Goal: Transaction & Acquisition: Obtain resource

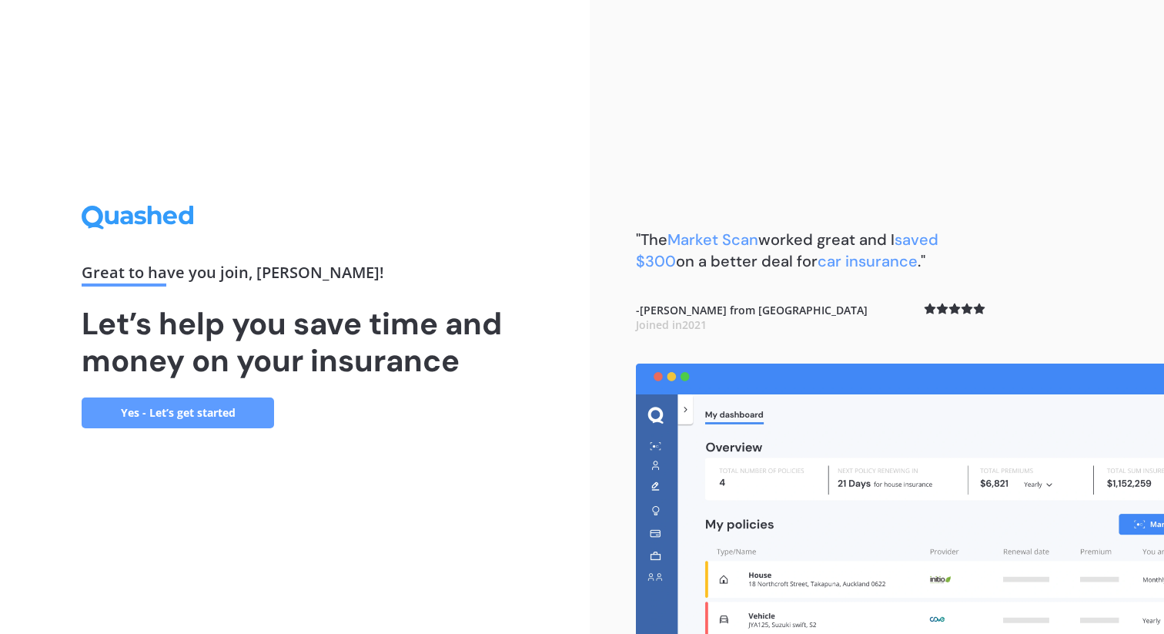
click at [197, 416] on link "Yes - Let’s get started" at bounding box center [178, 412] width 193 height 31
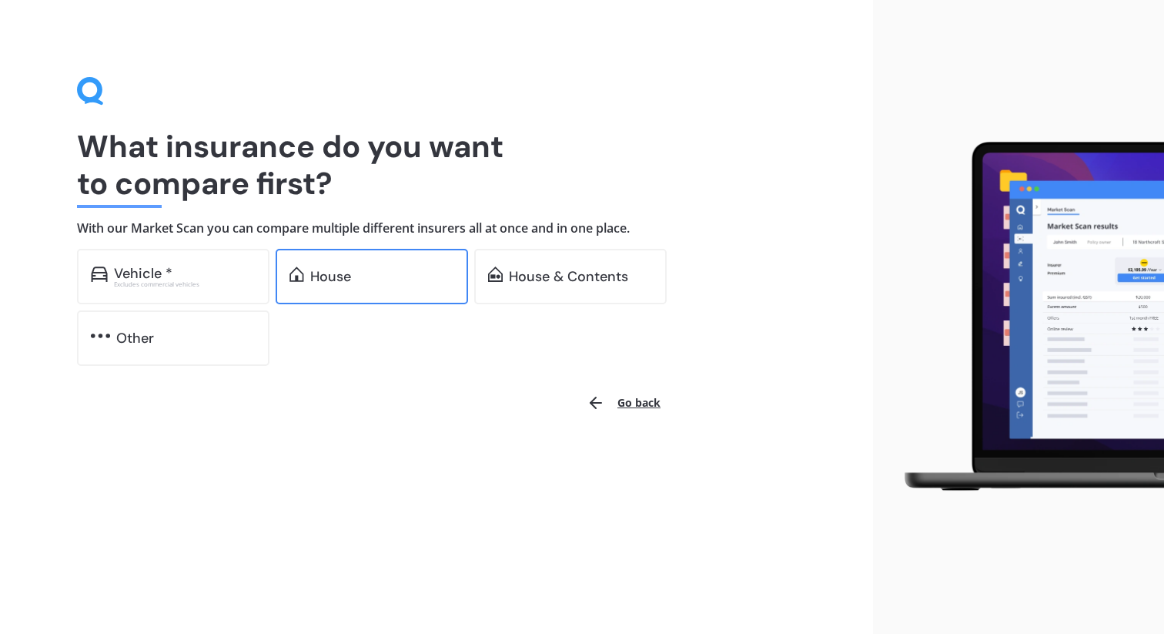
click at [385, 276] on div "House" at bounding box center [382, 276] width 144 height 15
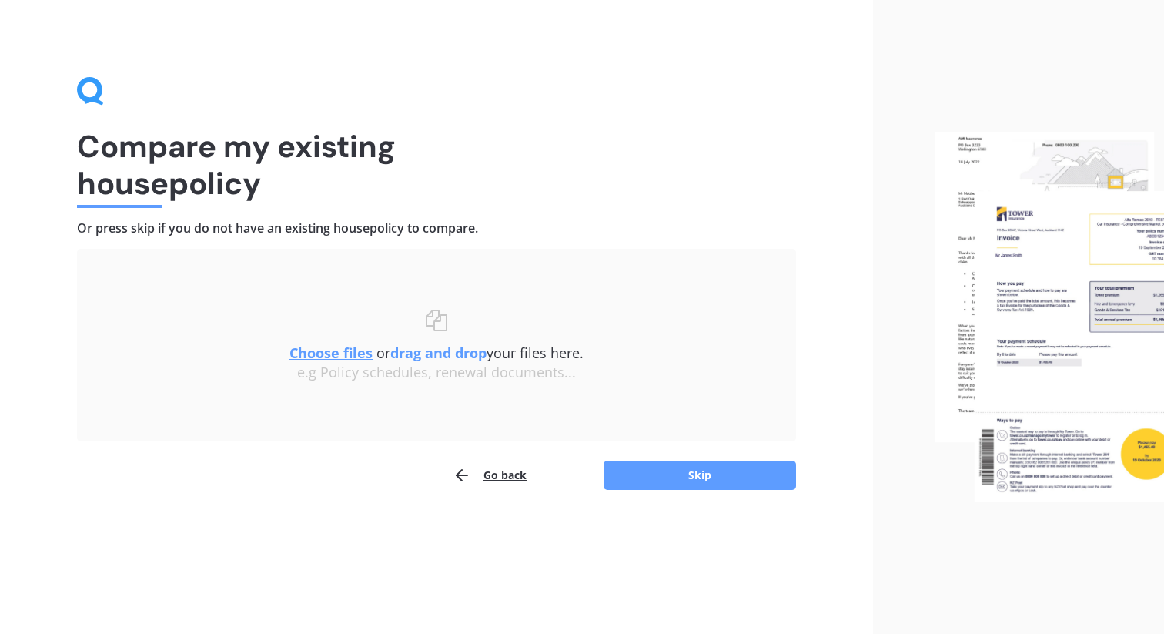
click at [355, 356] on u "Choose files" at bounding box center [331, 352] width 83 height 18
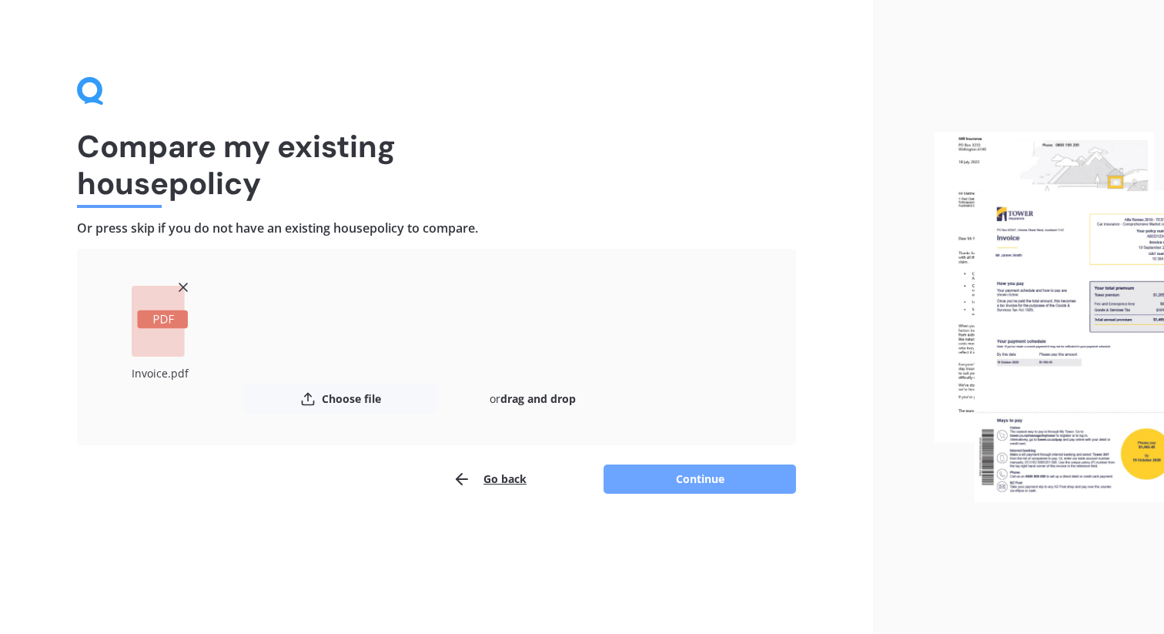
click at [682, 477] on button "Continue" at bounding box center [700, 478] width 193 height 29
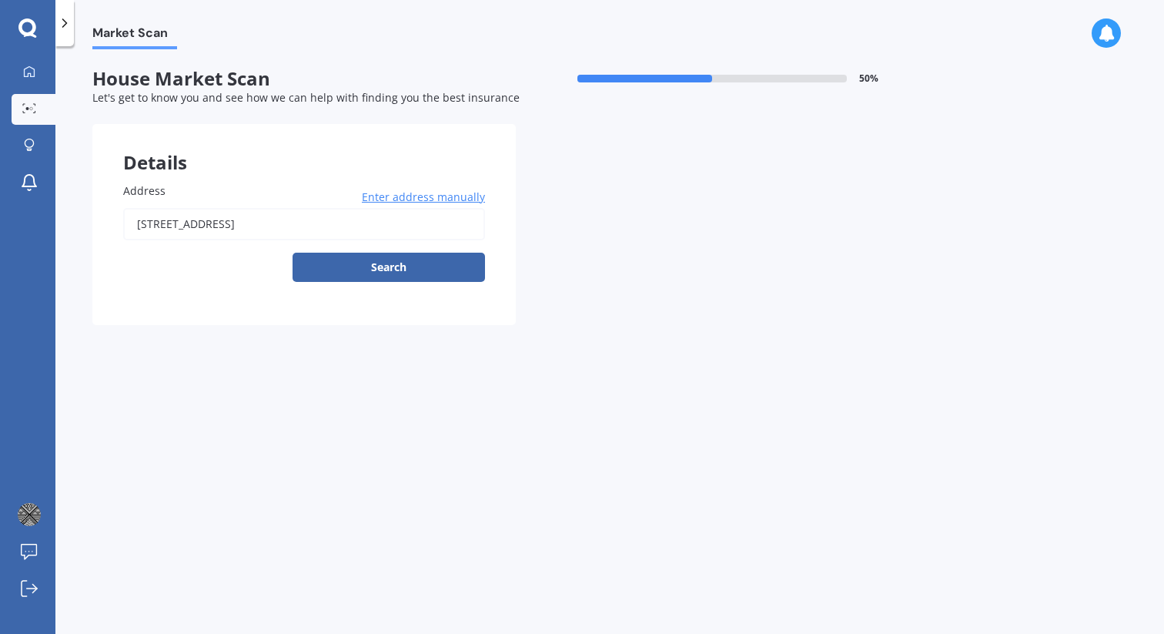
click at [340, 234] on input "[STREET_ADDRESS]" at bounding box center [304, 224] width 362 height 32
click at [567, 263] on div "Details Address [STREET_ADDRESS] Enter address manually Search Previous Next" at bounding box center [515, 224] width 847 height 201
click at [422, 262] on button "Search" at bounding box center [389, 267] width 193 height 29
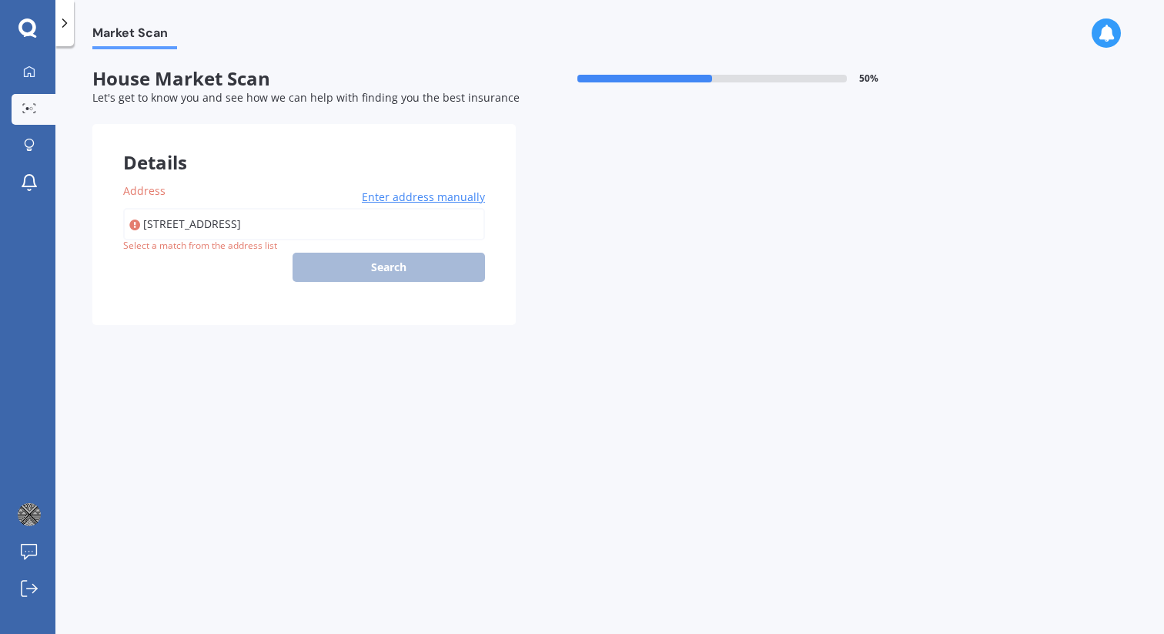
type input "[STREET_ADDRESS]"
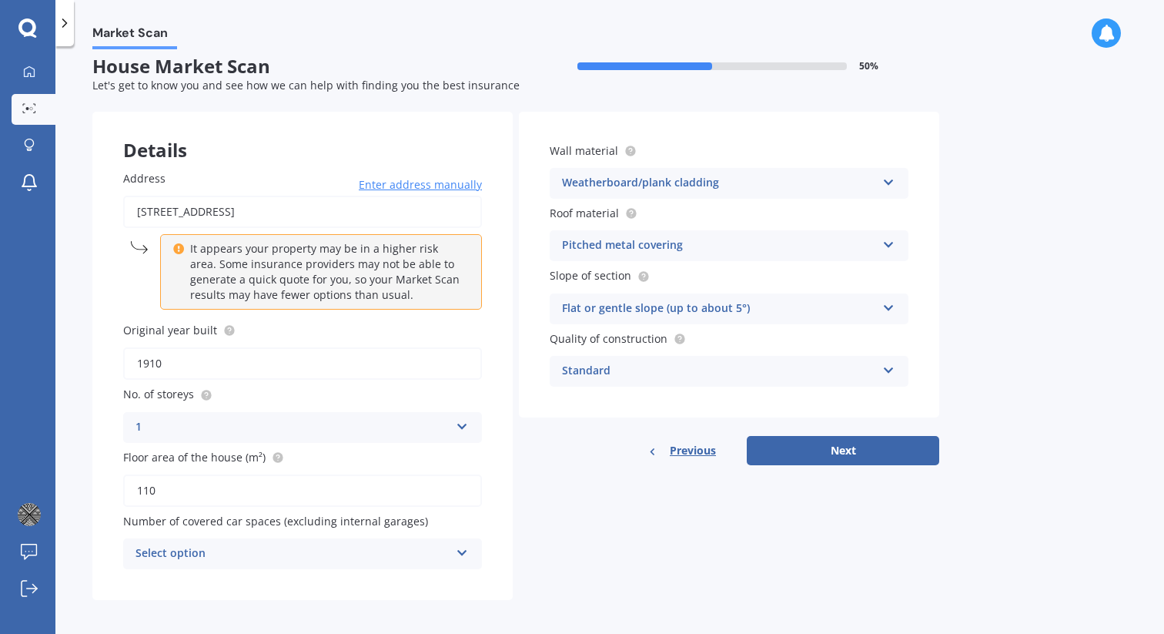
scroll to position [20, 0]
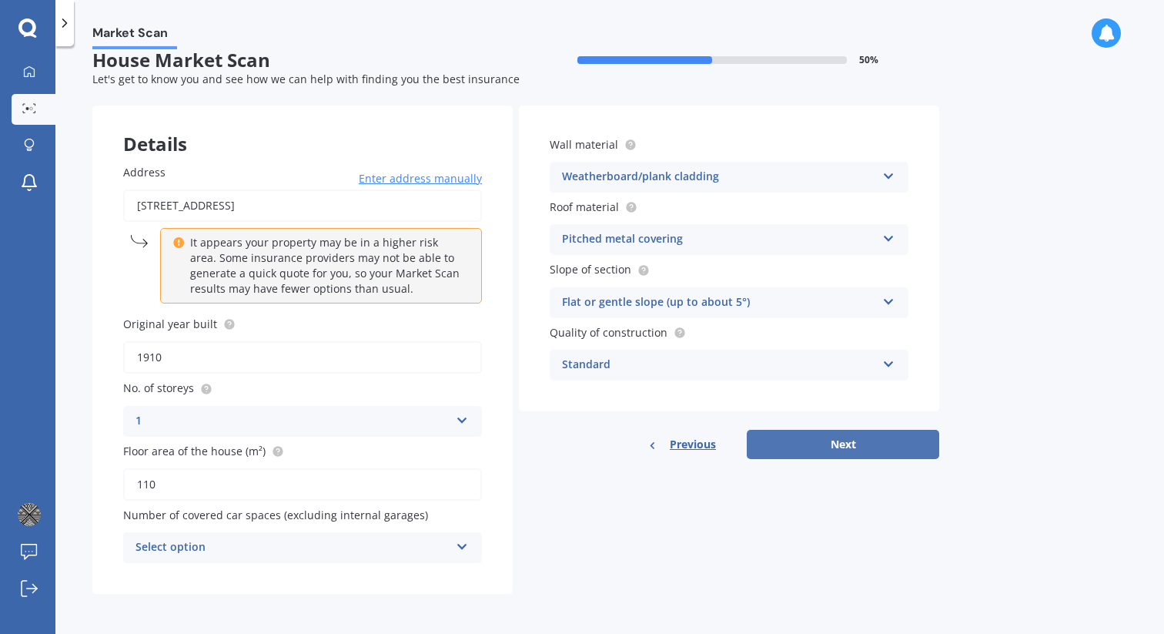
click at [802, 454] on button "Next" at bounding box center [843, 444] width 193 height 29
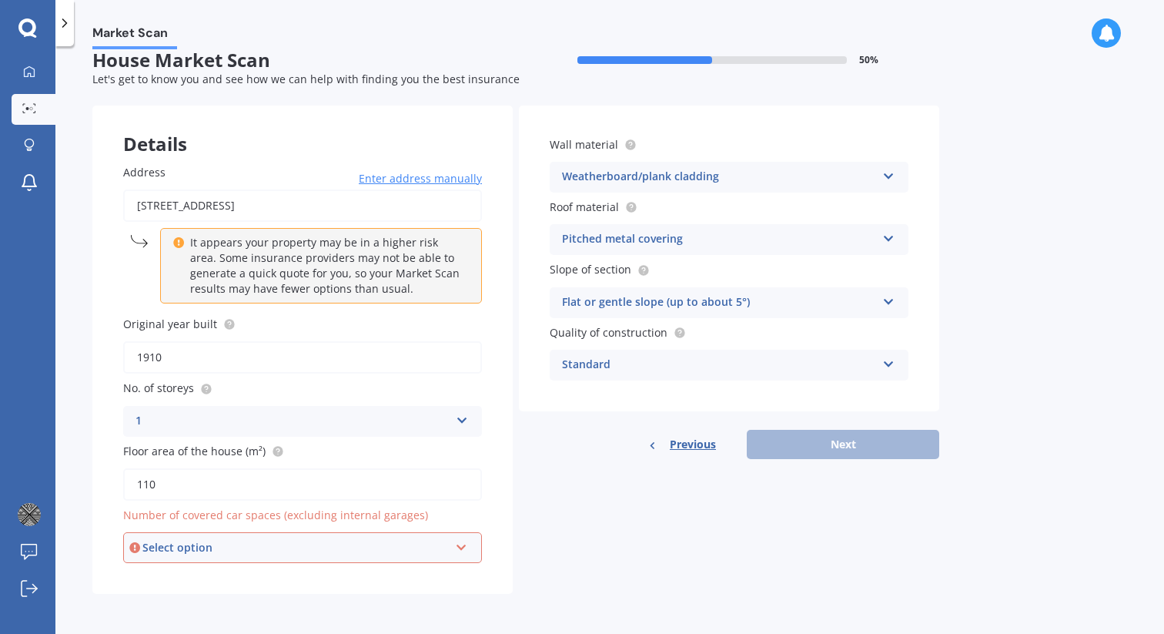
click at [280, 558] on div "Select option 0 1 2 3 4 5+" at bounding box center [302, 547] width 359 height 31
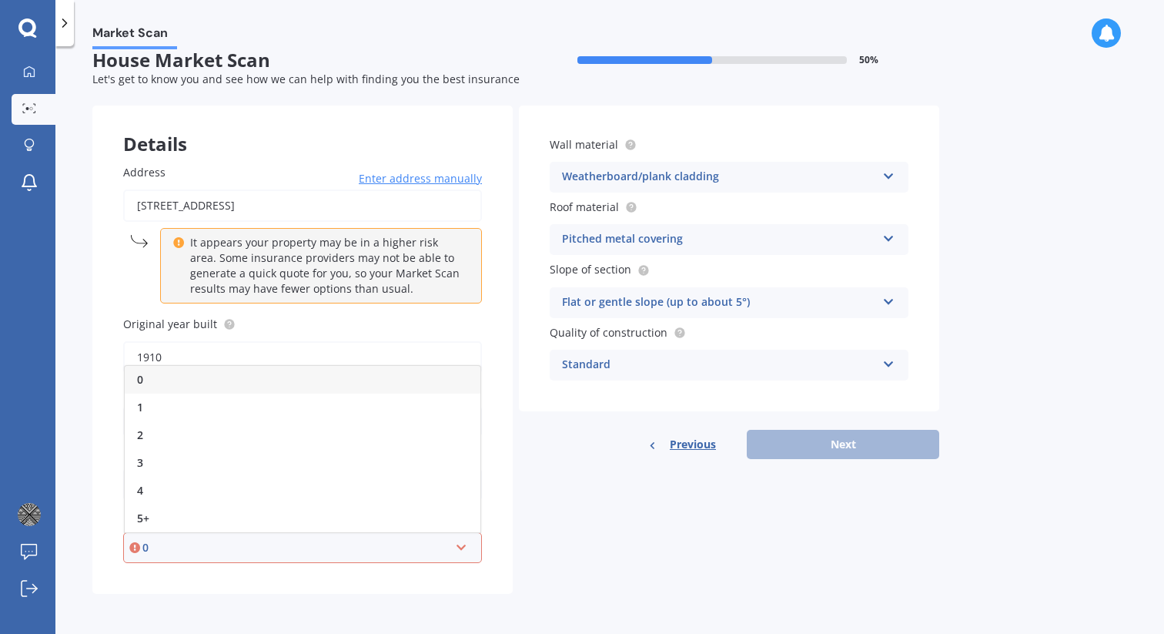
click at [238, 380] on div "0" at bounding box center [303, 380] width 356 height 28
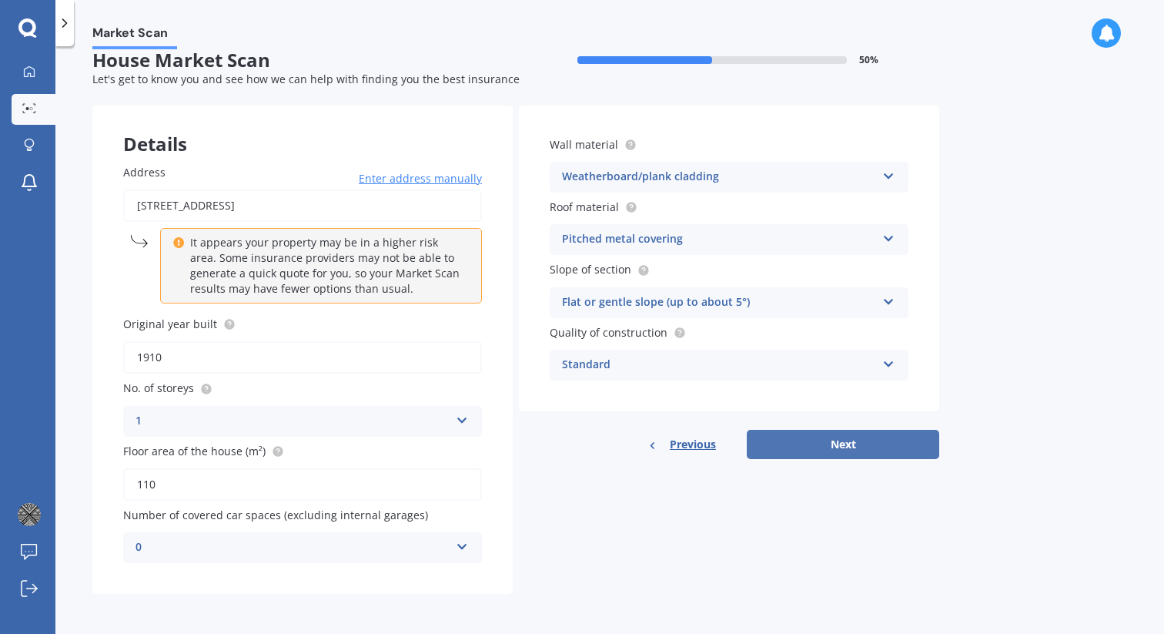
click at [807, 433] on button "Next" at bounding box center [843, 444] width 193 height 29
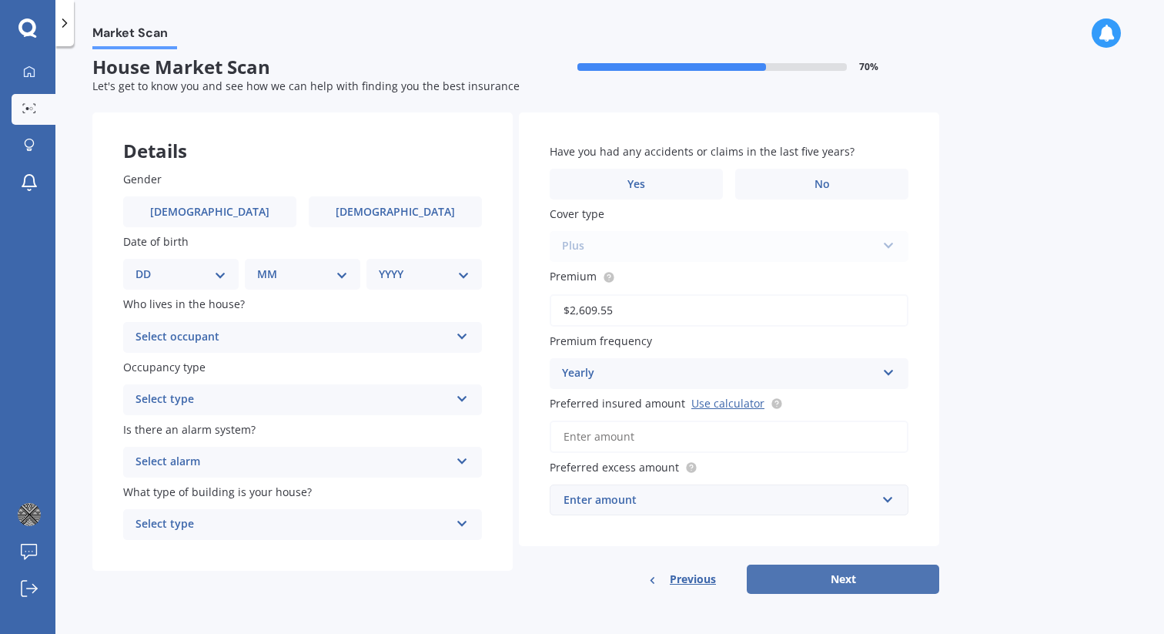
scroll to position [0, 0]
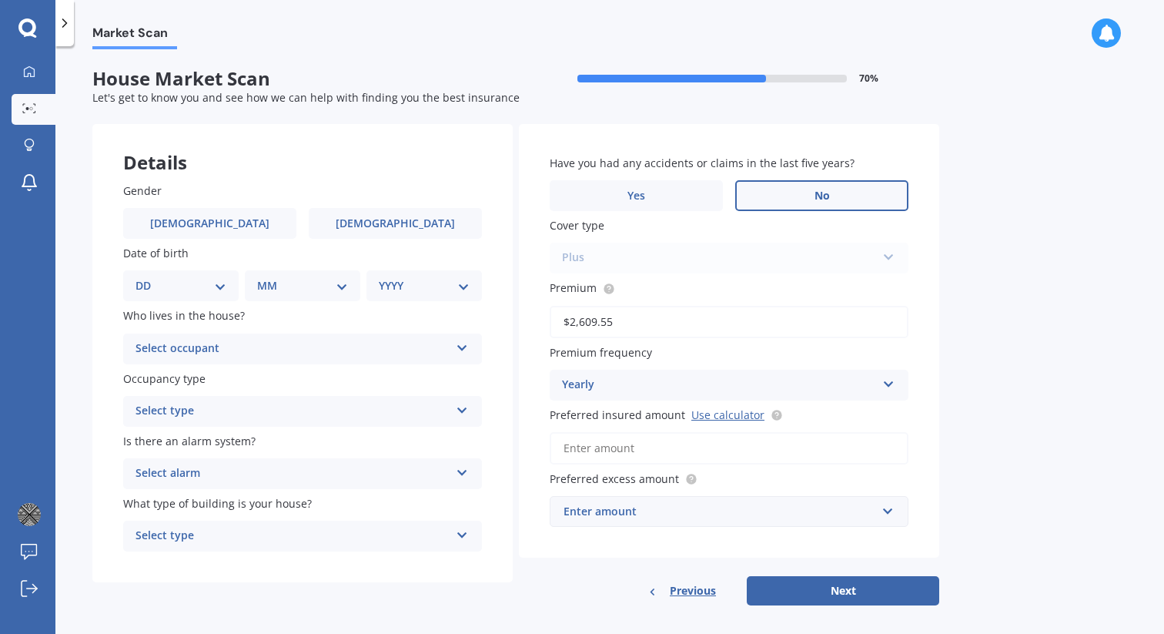
click at [837, 188] on label "No" at bounding box center [821, 195] width 173 height 31
click at [0, 0] on input "No" at bounding box center [0, 0] width 0 height 0
click at [885, 515] on input "text" at bounding box center [723, 511] width 345 height 29
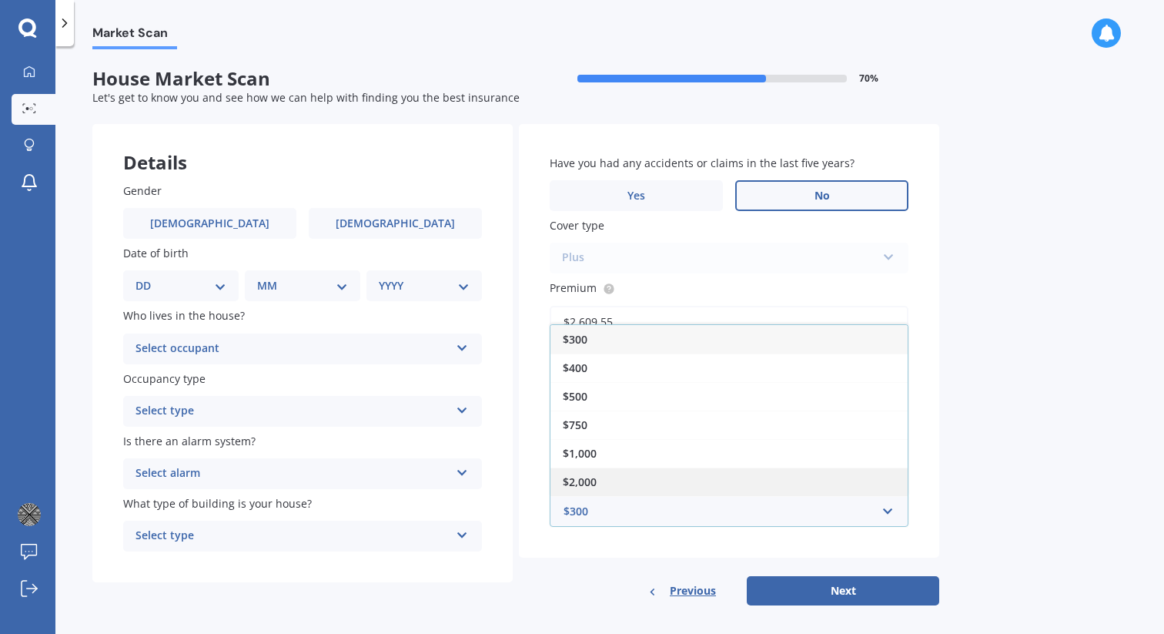
click at [877, 491] on div "$2,000" at bounding box center [729, 481] width 357 height 28
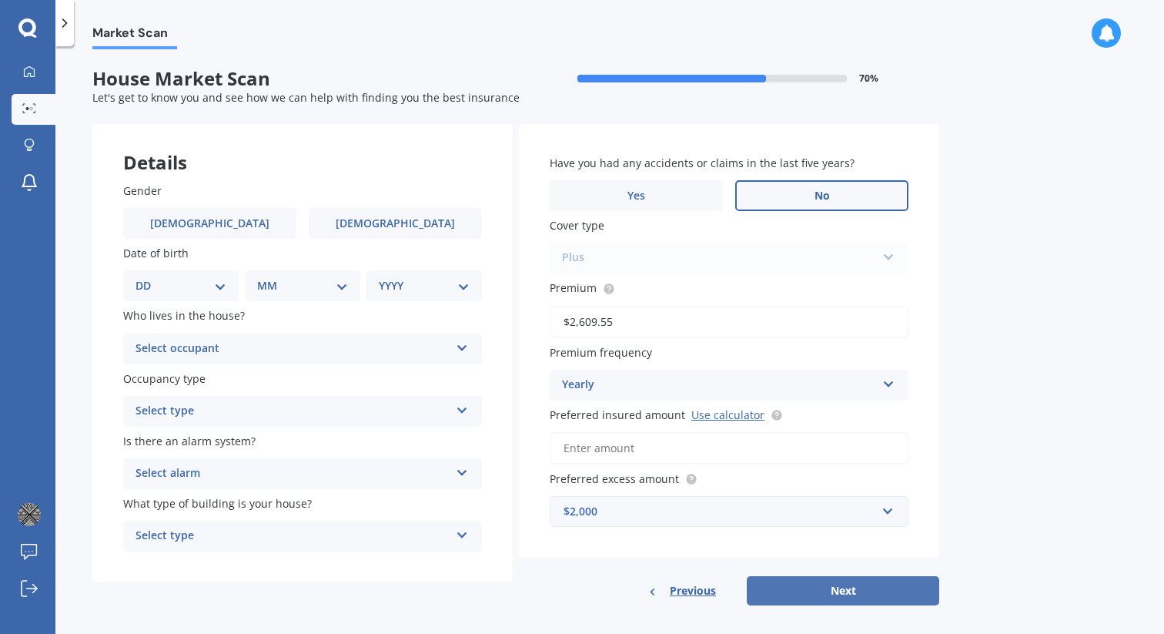
click at [842, 595] on button "Next" at bounding box center [843, 590] width 193 height 29
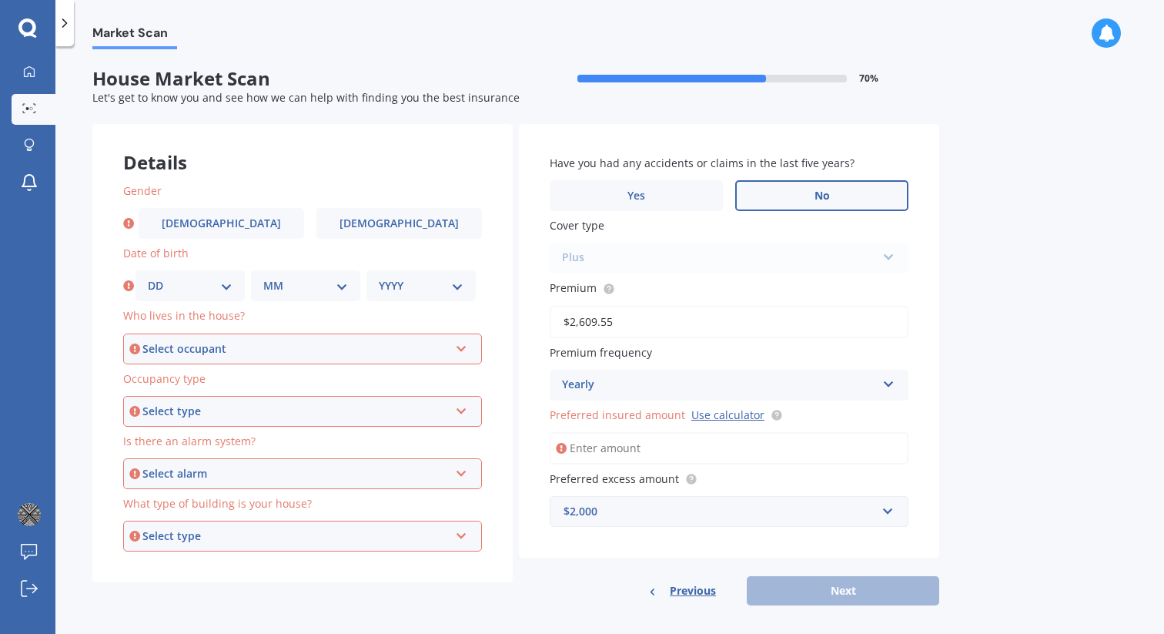
click at [440, 347] on div "Select occupant" at bounding box center [295, 348] width 306 height 17
click at [385, 373] on div "Owner" at bounding box center [303, 378] width 356 height 28
click at [355, 405] on div "Select type" at bounding box center [295, 411] width 306 height 17
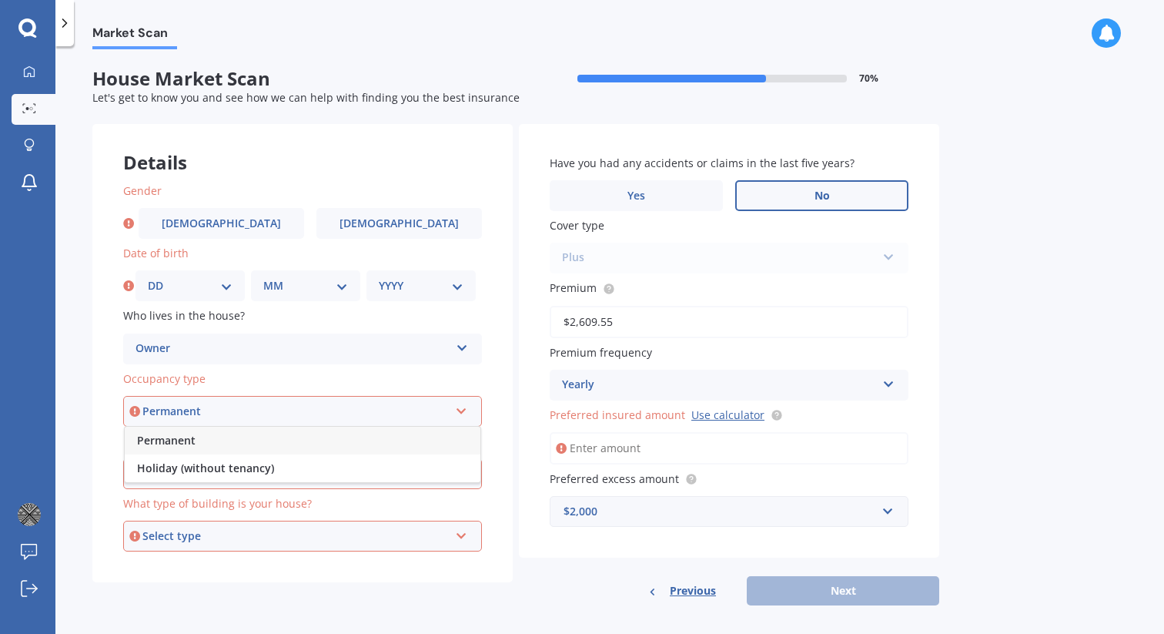
click at [312, 445] on div "Permanent" at bounding box center [303, 441] width 356 height 28
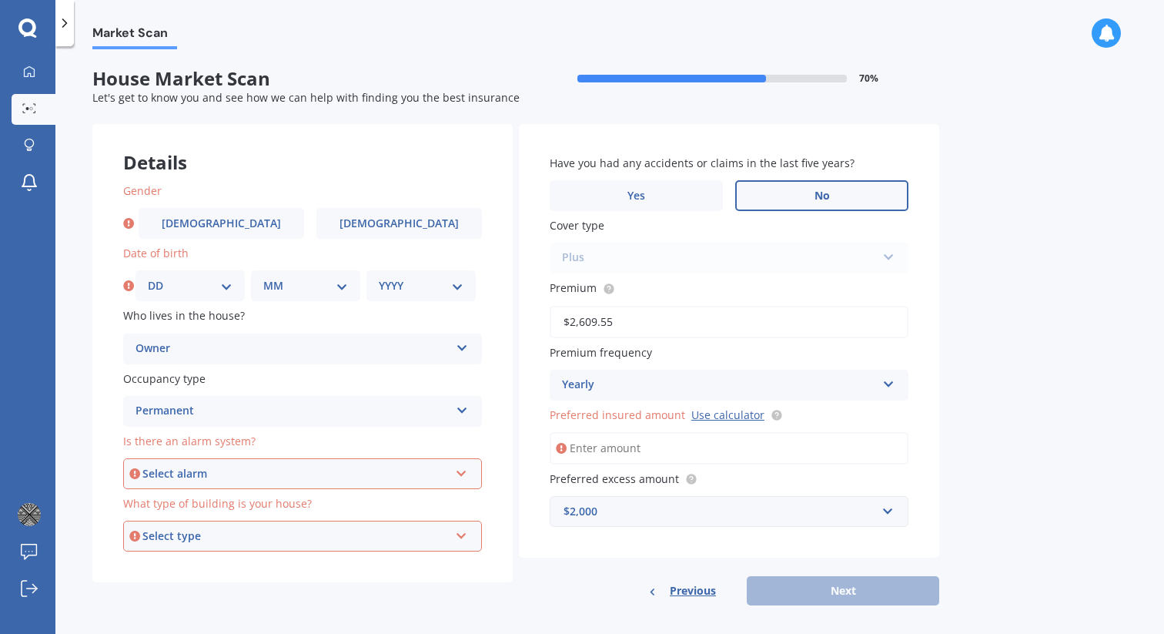
click at [294, 477] on div "Select alarm" at bounding box center [295, 473] width 306 height 17
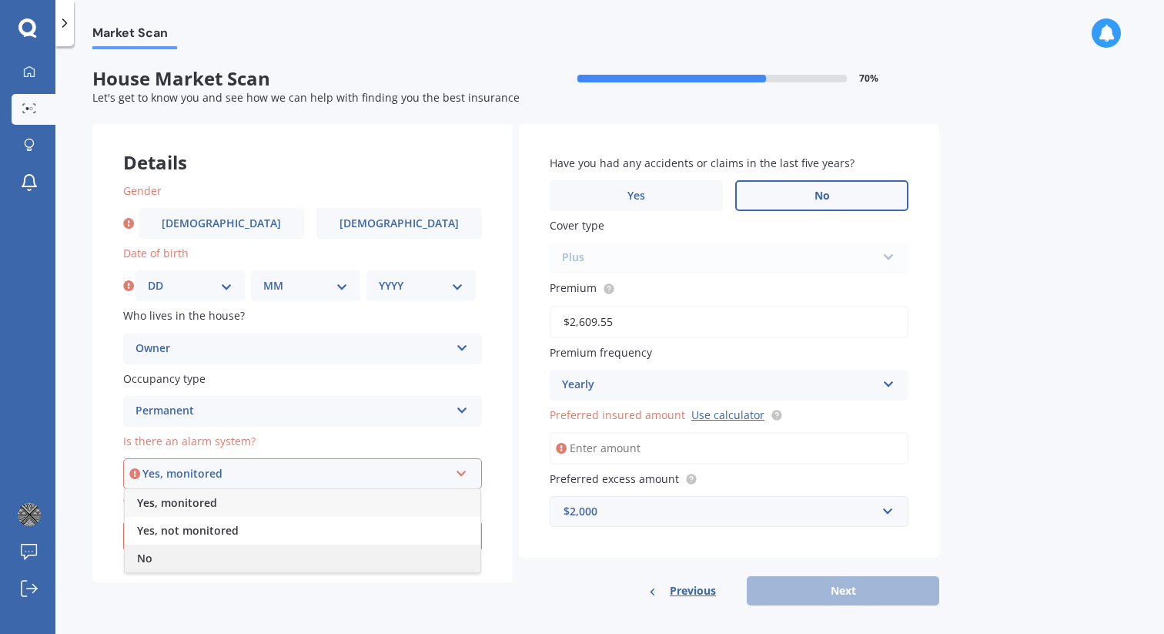
click at [219, 554] on div "No" at bounding box center [303, 558] width 356 height 28
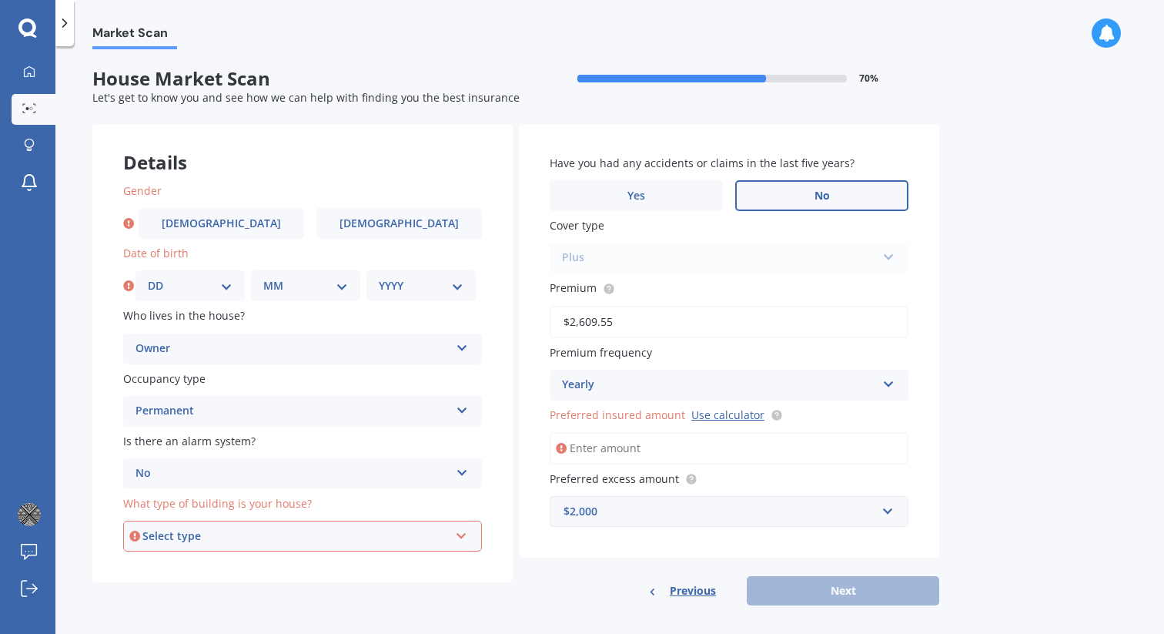
click at [229, 538] on div "Select type" at bounding box center [295, 535] width 306 height 17
click at [216, 453] on div "Freestanding" at bounding box center [303, 451] width 356 height 28
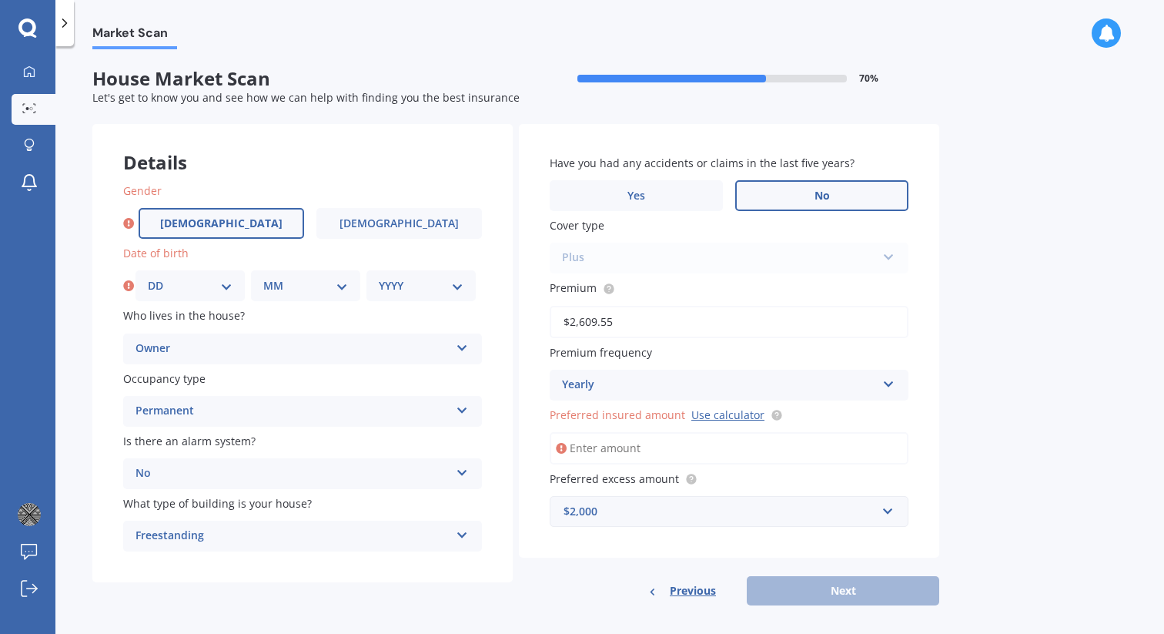
click at [229, 225] on span "[DEMOGRAPHIC_DATA]" at bounding box center [221, 223] width 122 height 13
click at [0, 0] on input "[DEMOGRAPHIC_DATA]" at bounding box center [0, 0] width 0 height 0
click at [216, 288] on select "DD 01 02 03 04 05 06 07 08 09 10 11 12 13 14 15 16 17 18 19 20 21 22 23 24 25 2…" at bounding box center [190, 285] width 85 height 17
select select "16"
click at [293, 294] on select "MM 01 02 03 04 05 06 07 08 09 10 11 12" at bounding box center [305, 285] width 85 height 17
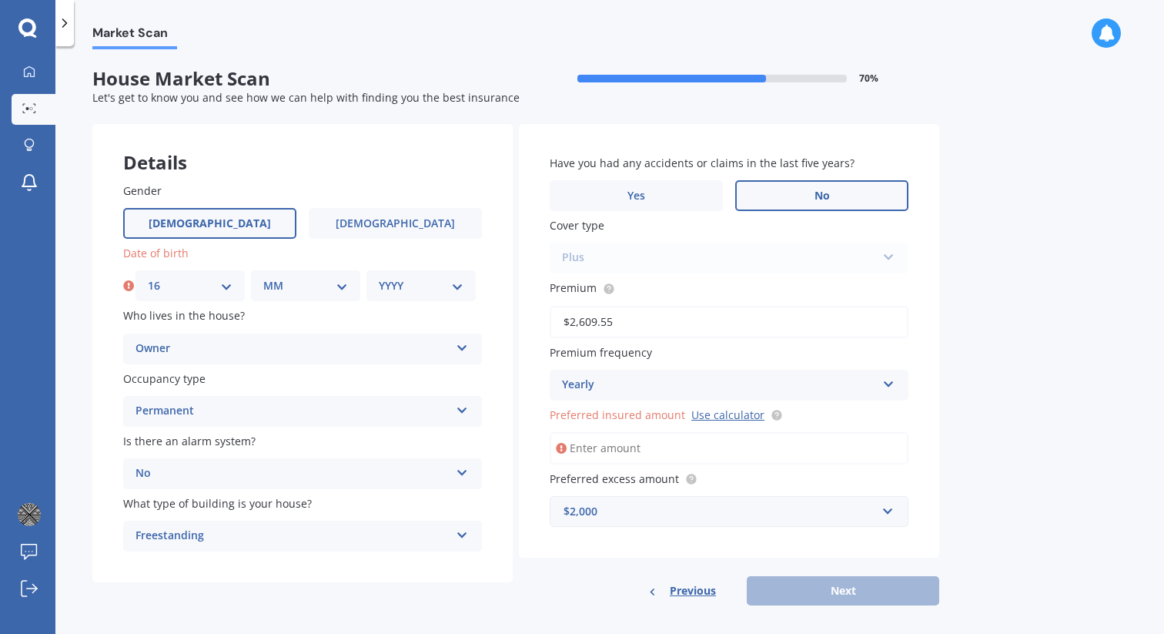
select select "01"
click at [404, 280] on select "YYYY 2009 2008 2007 2006 2005 2004 2003 2002 2001 2000 1999 1998 1997 1996 1995…" at bounding box center [421, 285] width 85 height 17
select select "1978"
click at [655, 453] on input "Preferred insured amount Use calculator" at bounding box center [729, 448] width 359 height 32
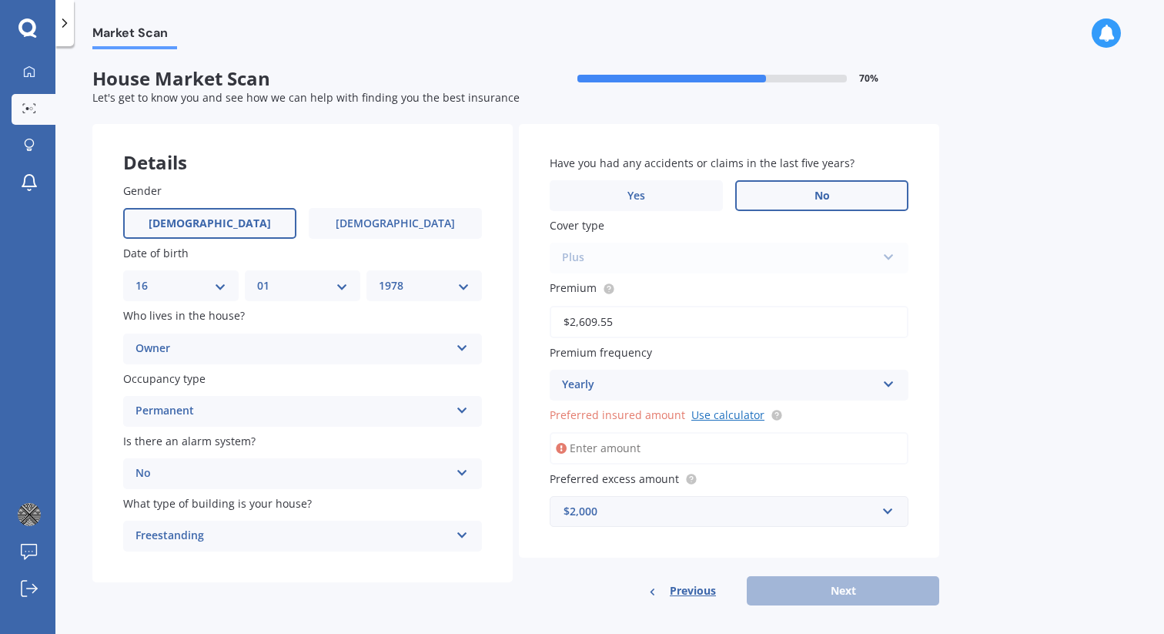
click at [708, 414] on link "Use calculator" at bounding box center [728, 414] width 73 height 15
click at [629, 448] on input "Preferred insured amount Use calculator" at bounding box center [729, 448] width 359 height 32
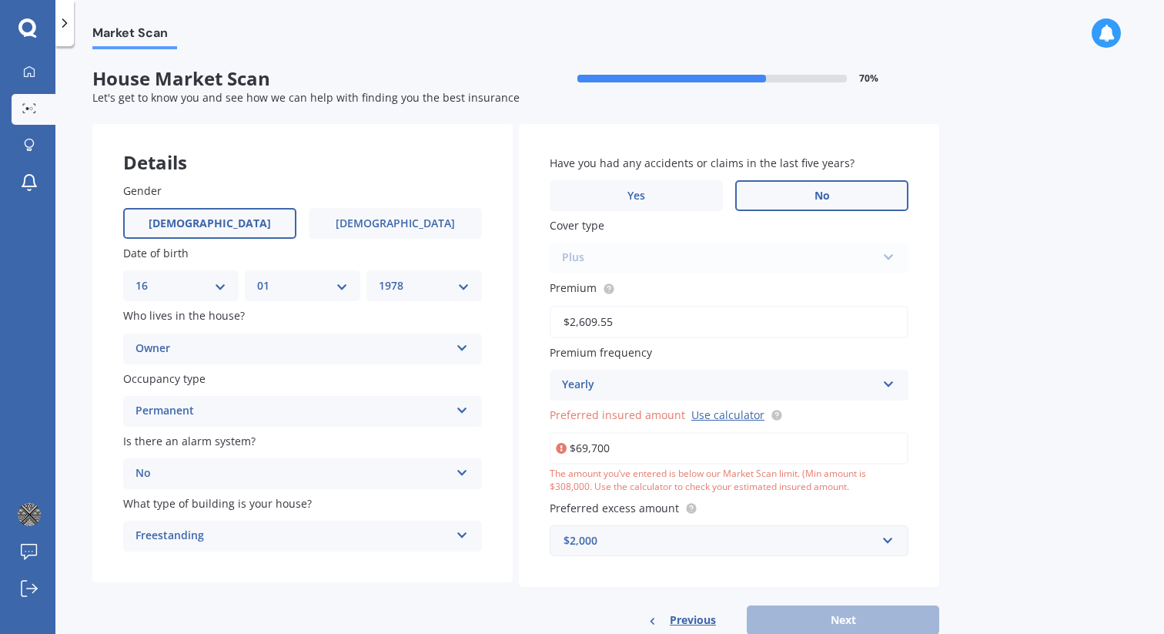
type input "$697,000"
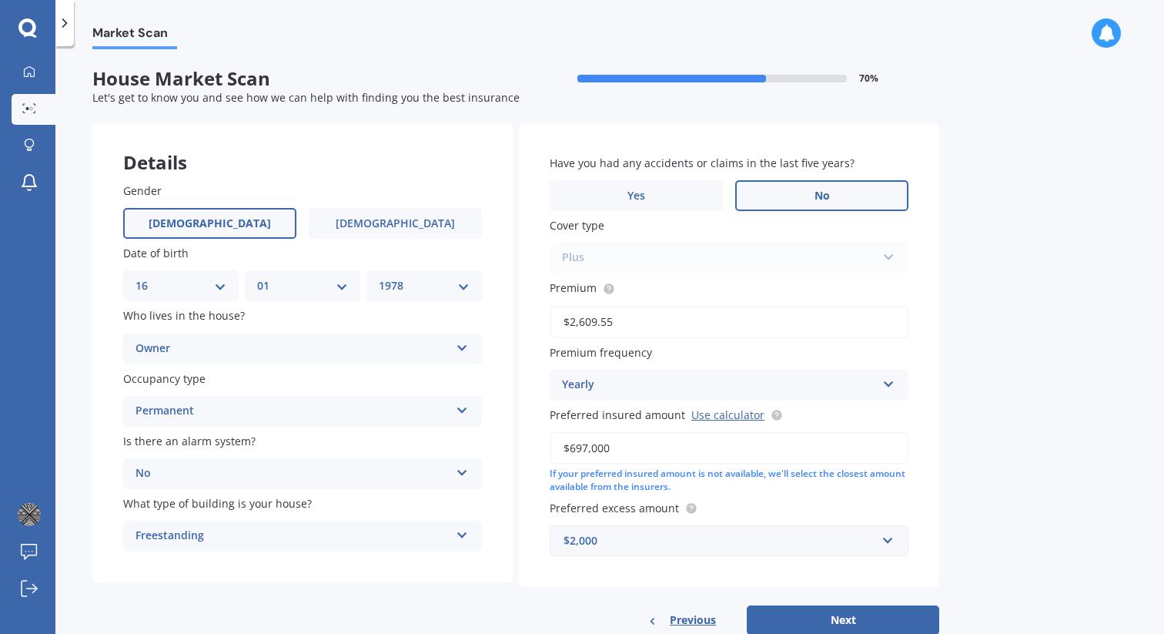
scroll to position [43, 0]
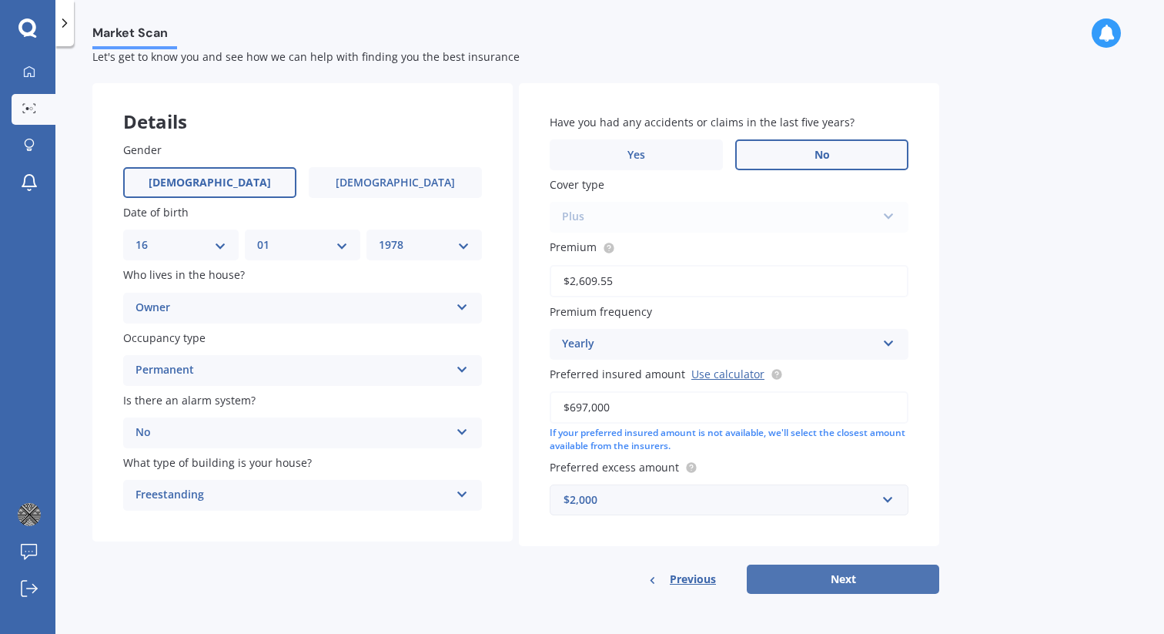
click at [835, 576] on button "Next" at bounding box center [843, 578] width 193 height 29
select select "16"
select select "01"
select select "1978"
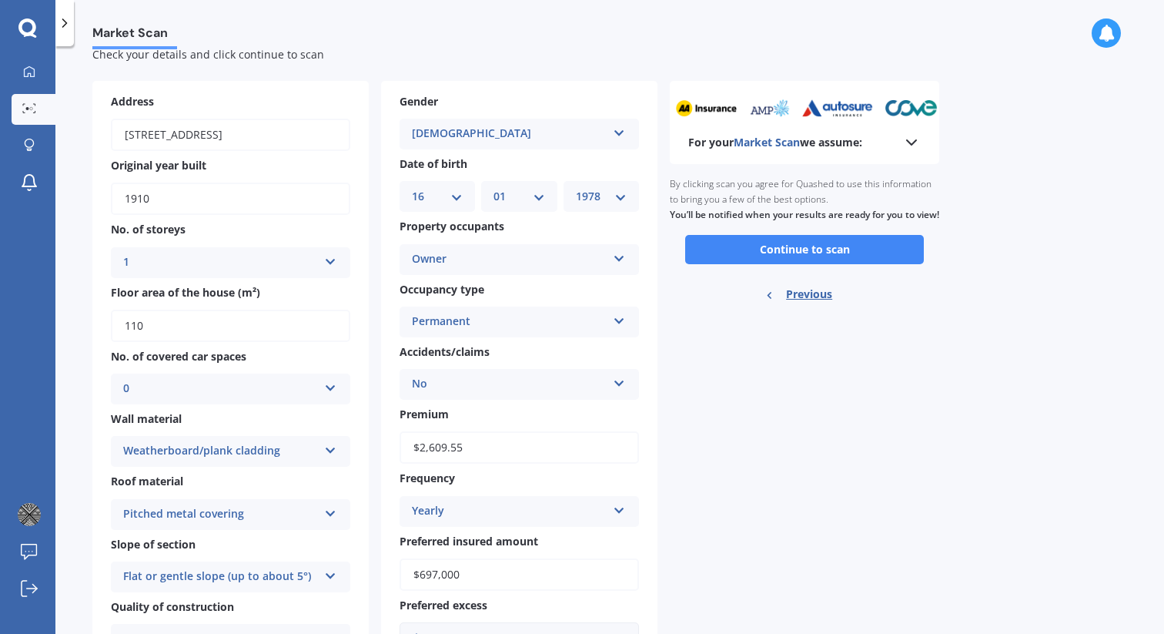
scroll to position [0, 0]
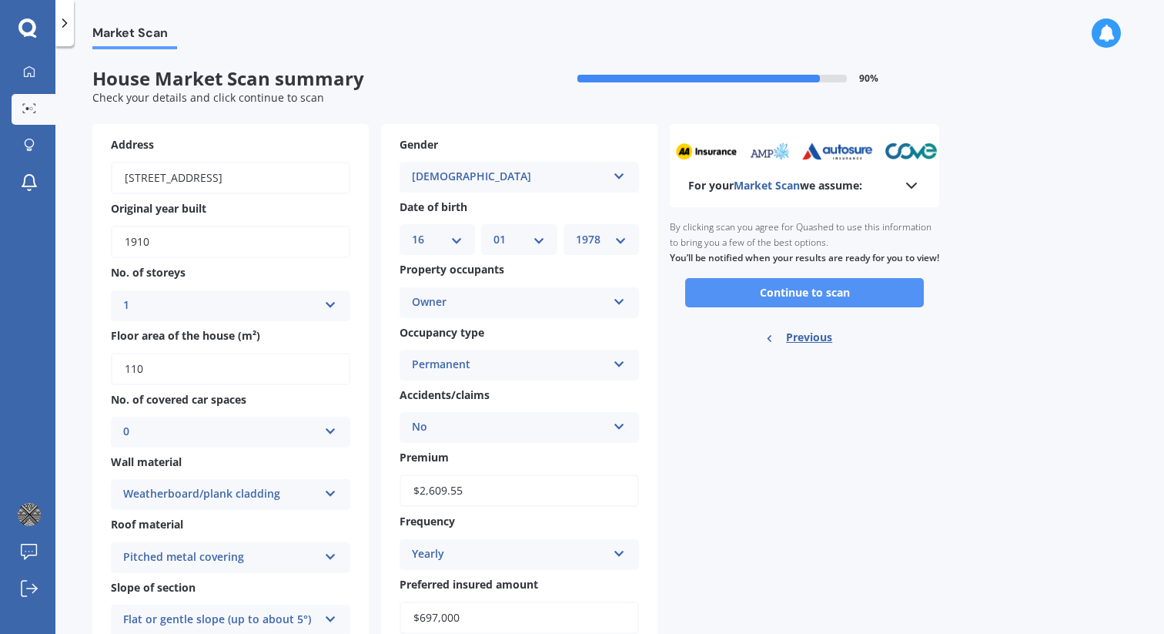
click at [776, 303] on button "Continue to scan" at bounding box center [804, 292] width 239 height 29
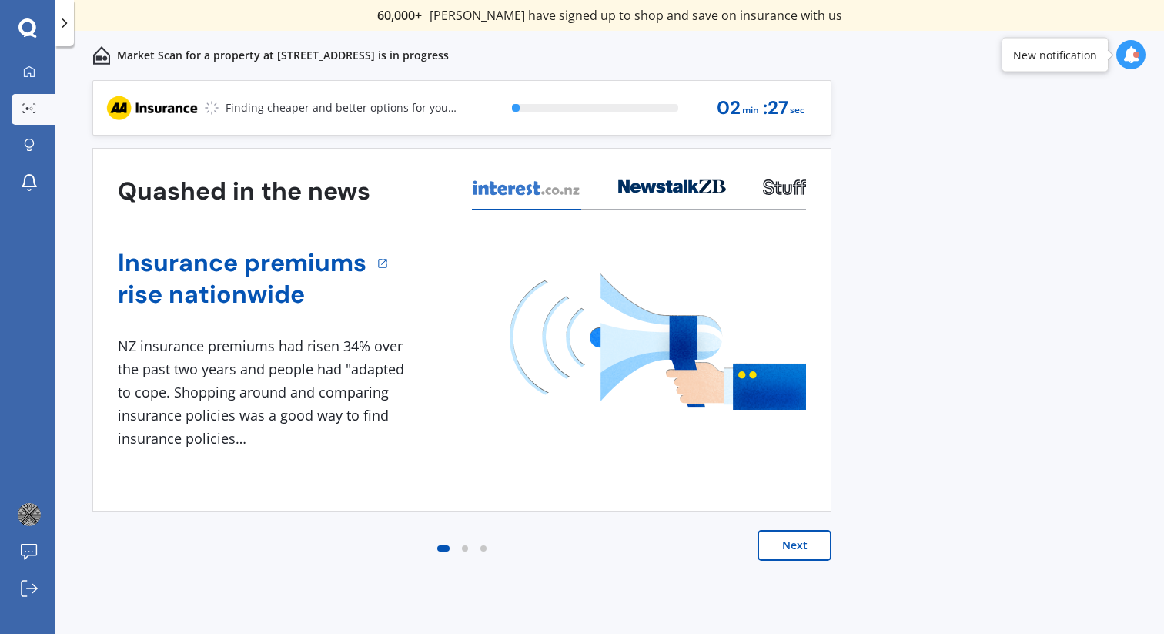
click at [799, 544] on button "Next" at bounding box center [795, 545] width 74 height 31
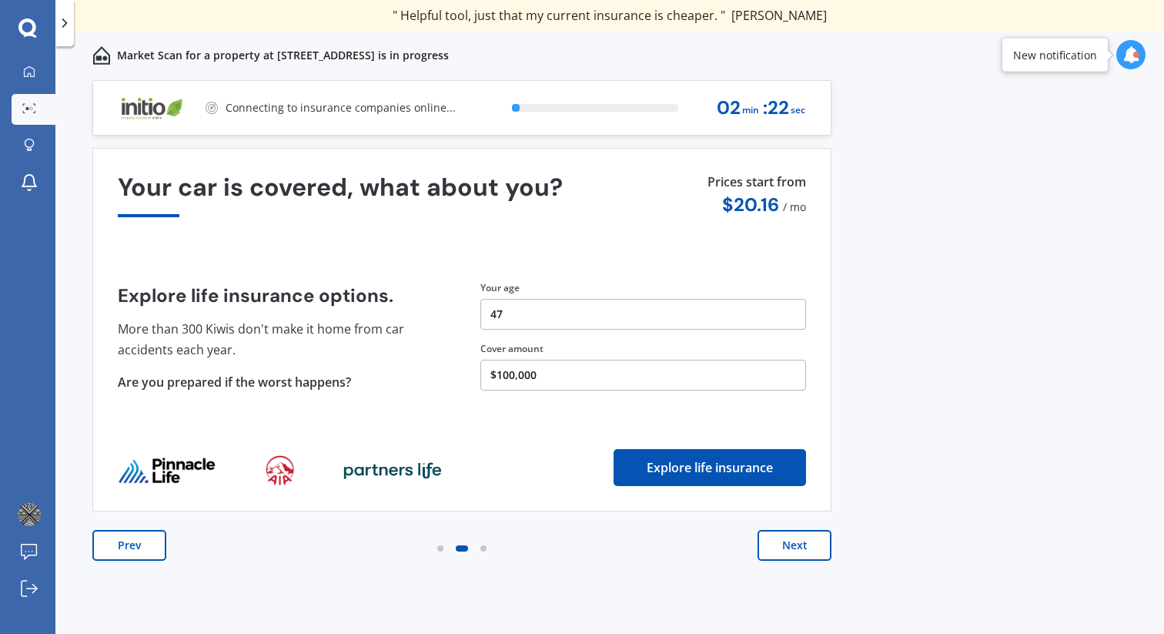
click at [799, 544] on button "Next" at bounding box center [795, 545] width 74 height 31
